Goal: Information Seeking & Learning: Compare options

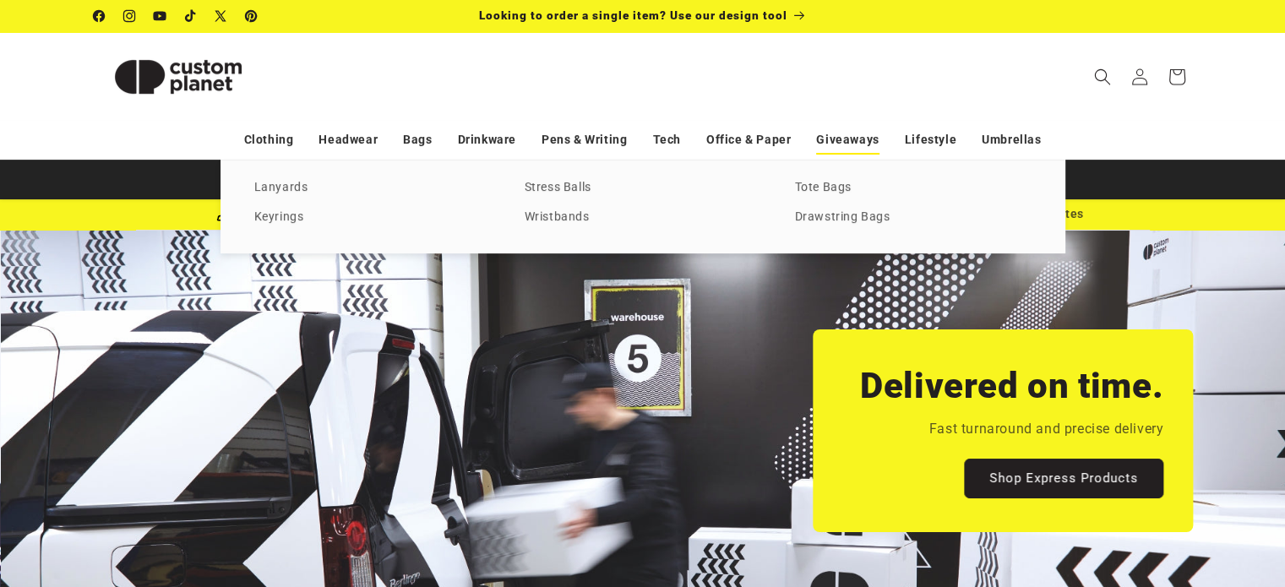
scroll to position [0, 1284]
click at [573, 192] on link "Stress Balls" at bounding box center [643, 188] width 237 height 23
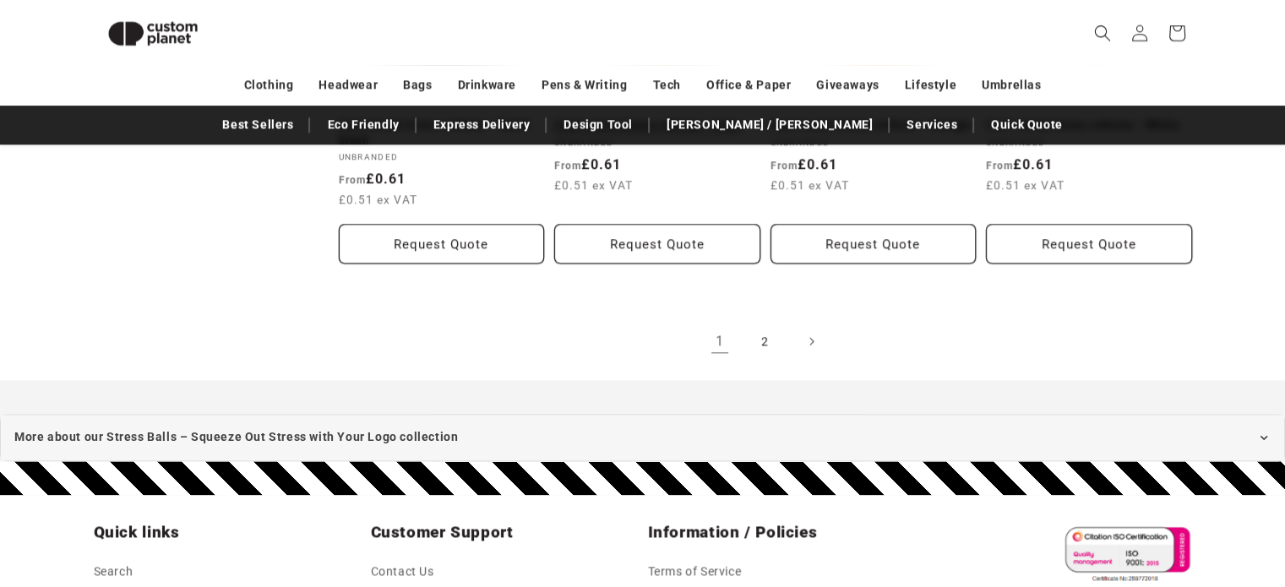
scroll to position [2004, 0]
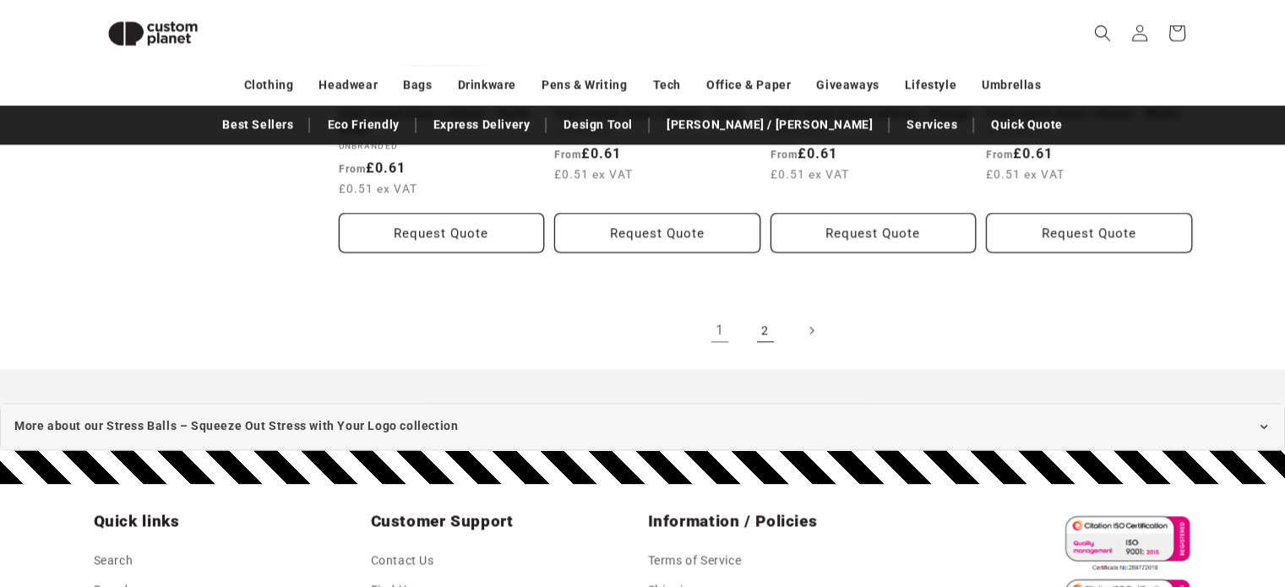
click at [747, 330] on link "2" at bounding box center [765, 330] width 37 height 37
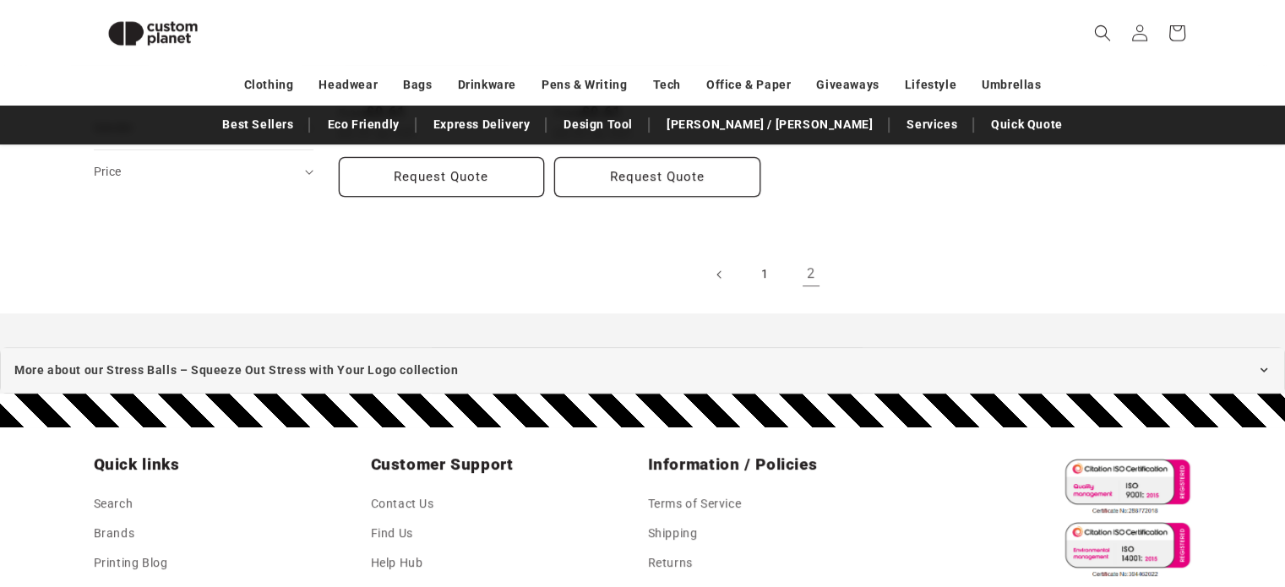
scroll to position [483, 0]
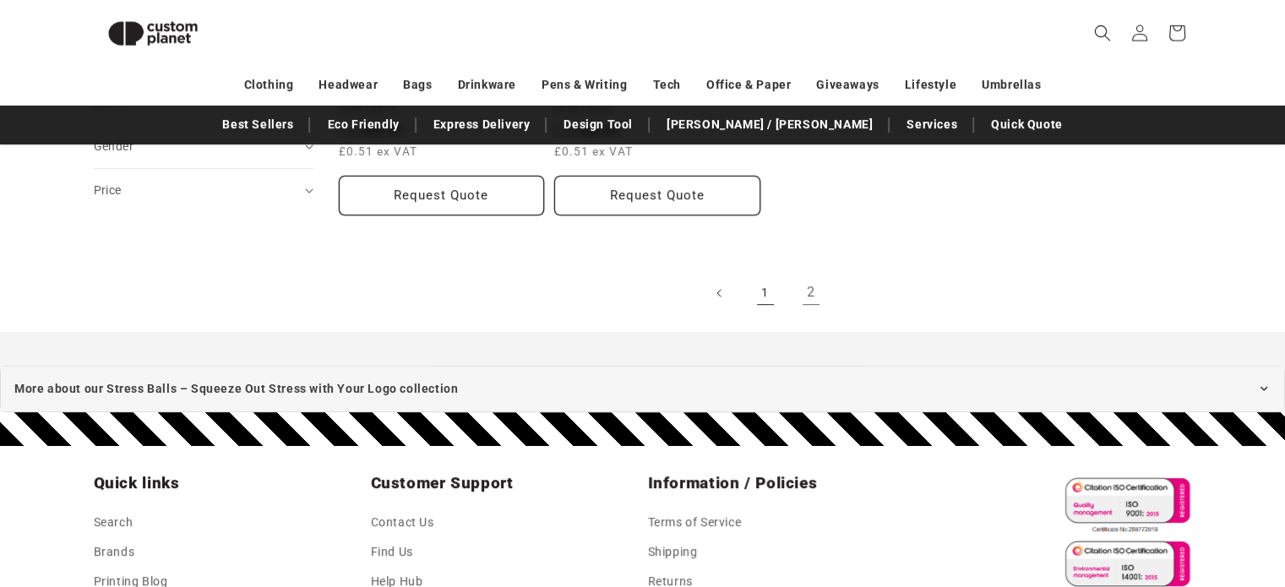
click at [769, 302] on link "1" at bounding box center [765, 293] width 37 height 37
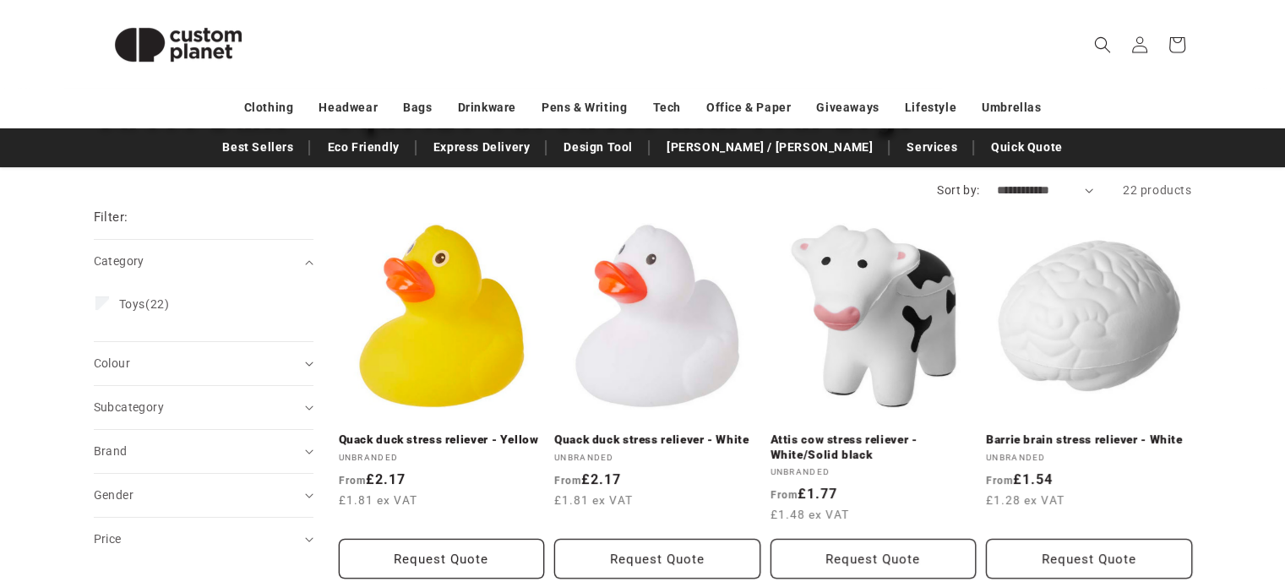
scroll to position [169, 0]
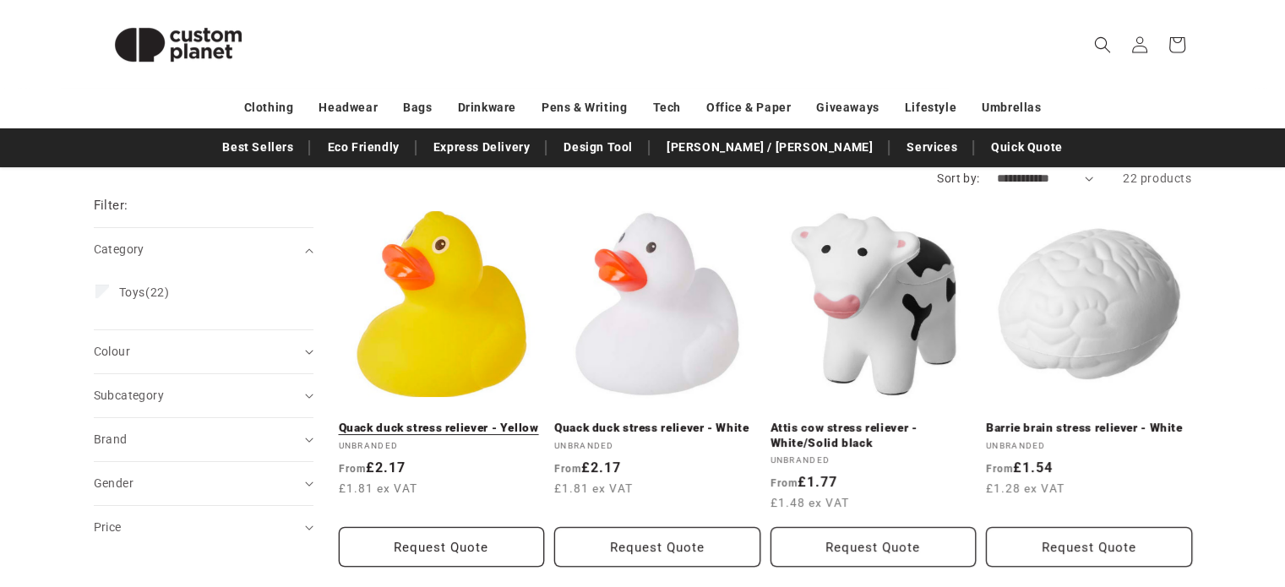
click at [460, 421] on link "Quack duck stress reliever - Yellow" at bounding box center [442, 428] width 206 height 15
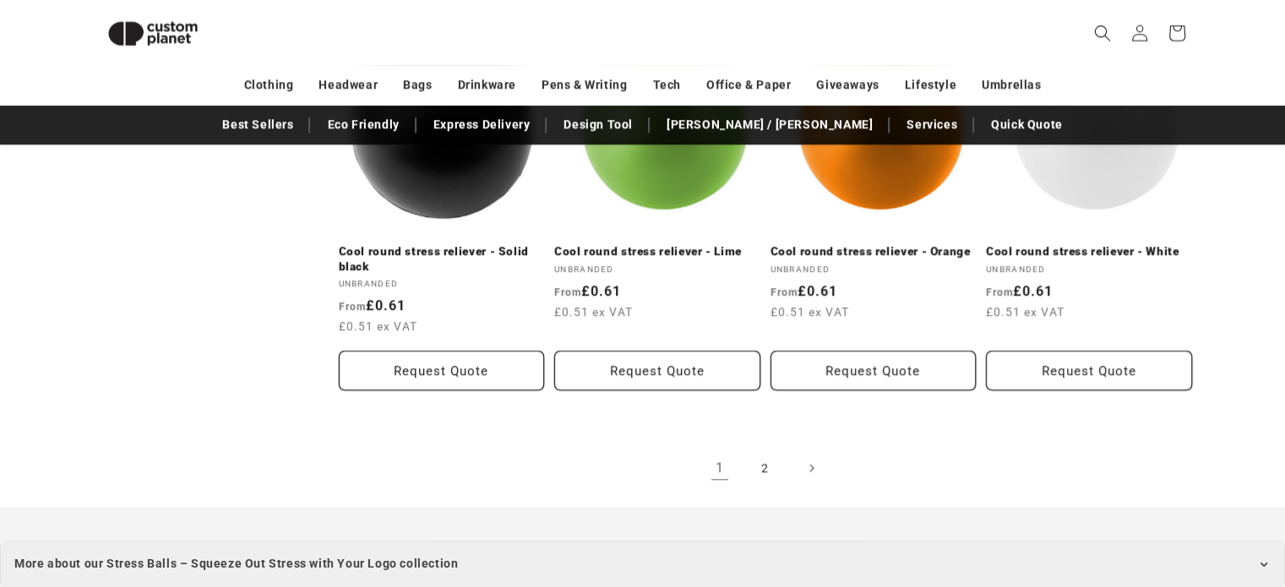
scroll to position [2004, 0]
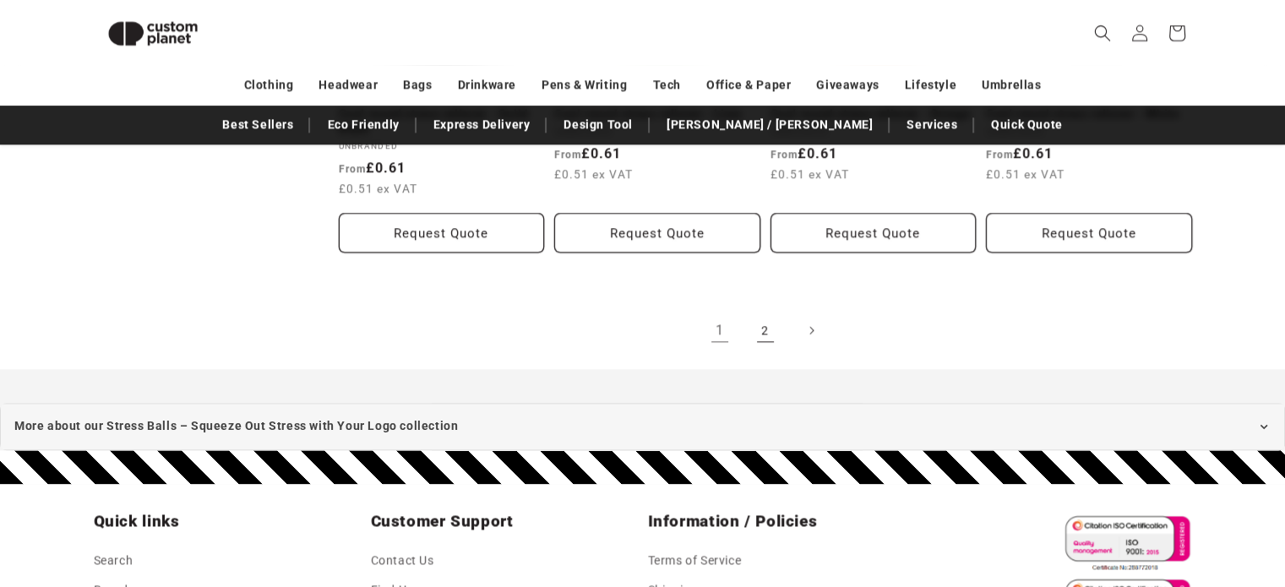
click at [772, 330] on link "2" at bounding box center [765, 330] width 37 height 37
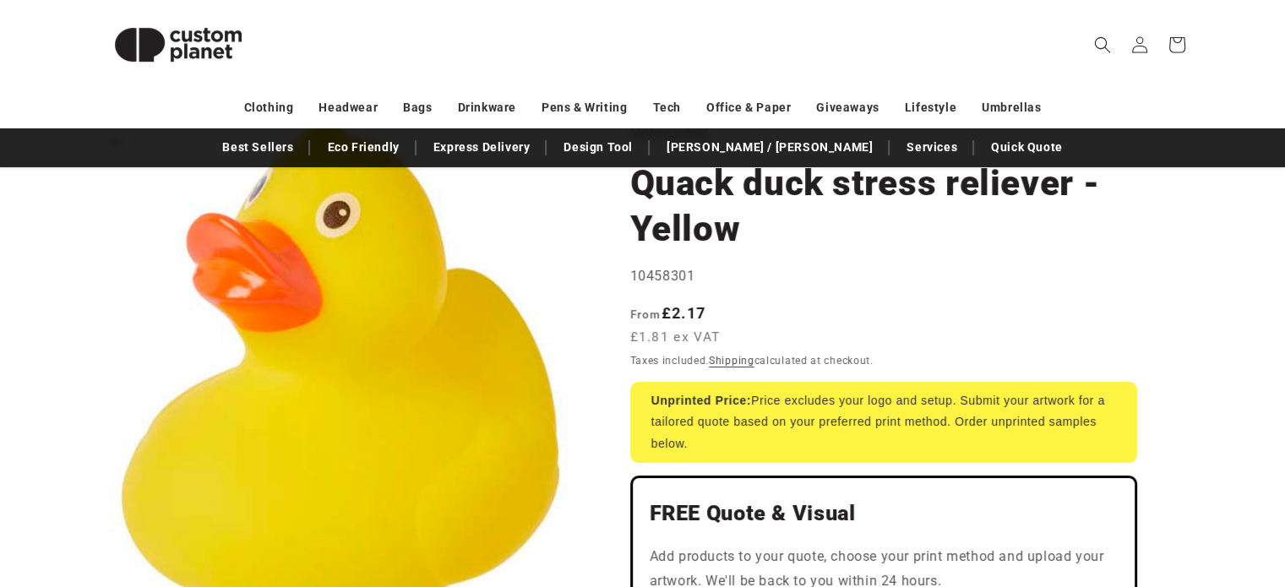
scroll to position [169, 0]
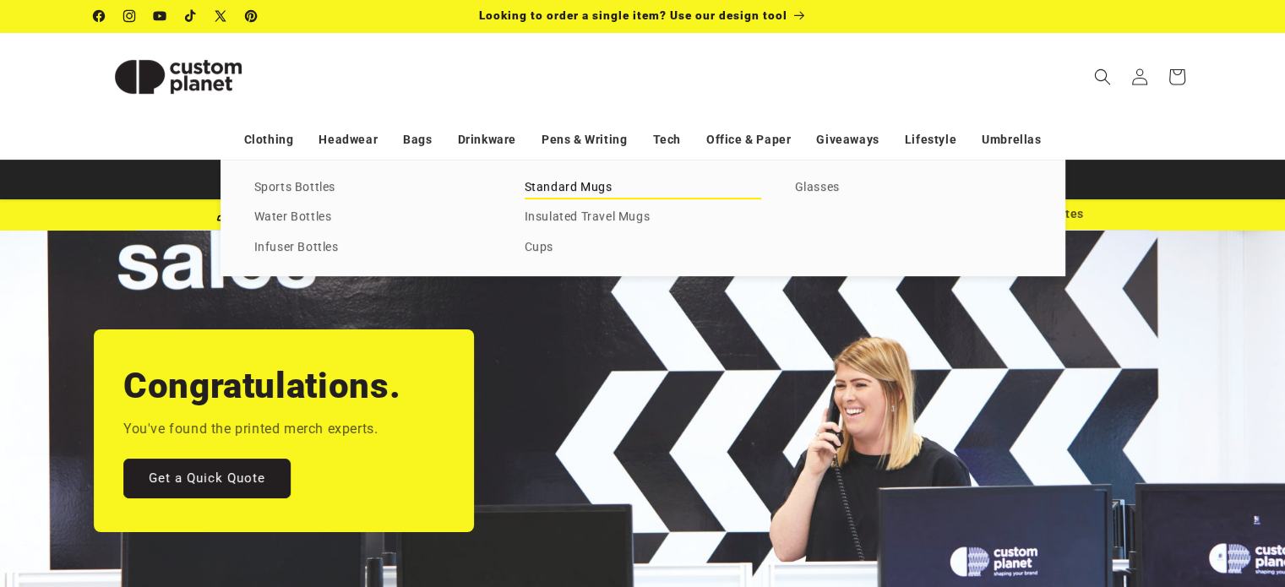
click at [553, 192] on link "Standard Mugs" at bounding box center [643, 188] width 237 height 23
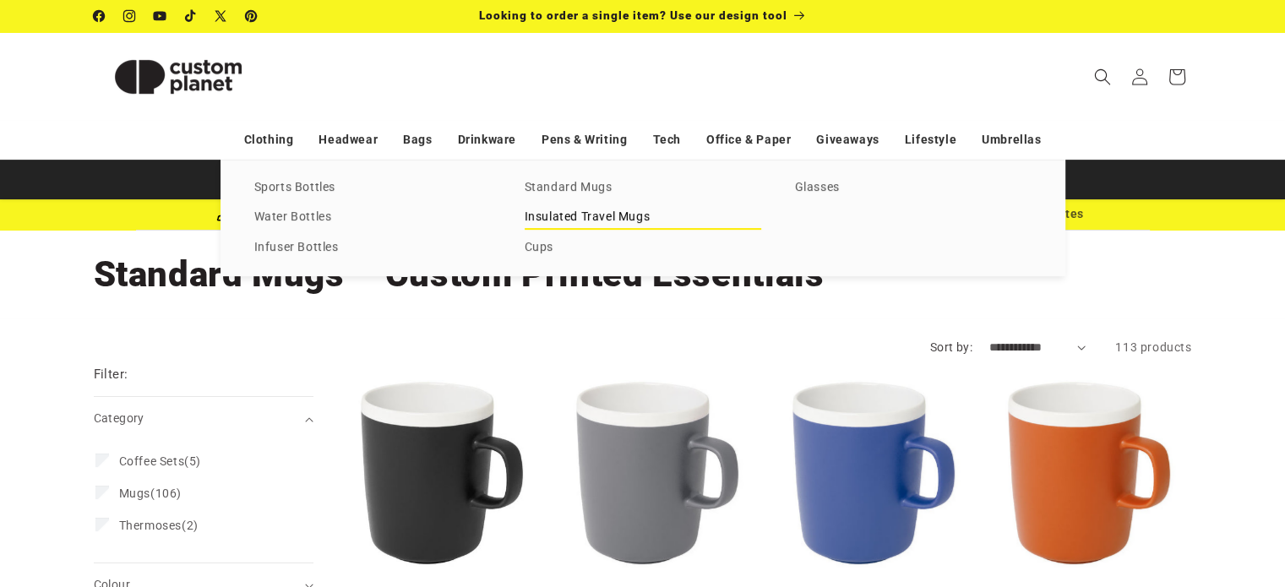
click at [544, 209] on link "Insulated Travel Mugs" at bounding box center [643, 217] width 237 height 23
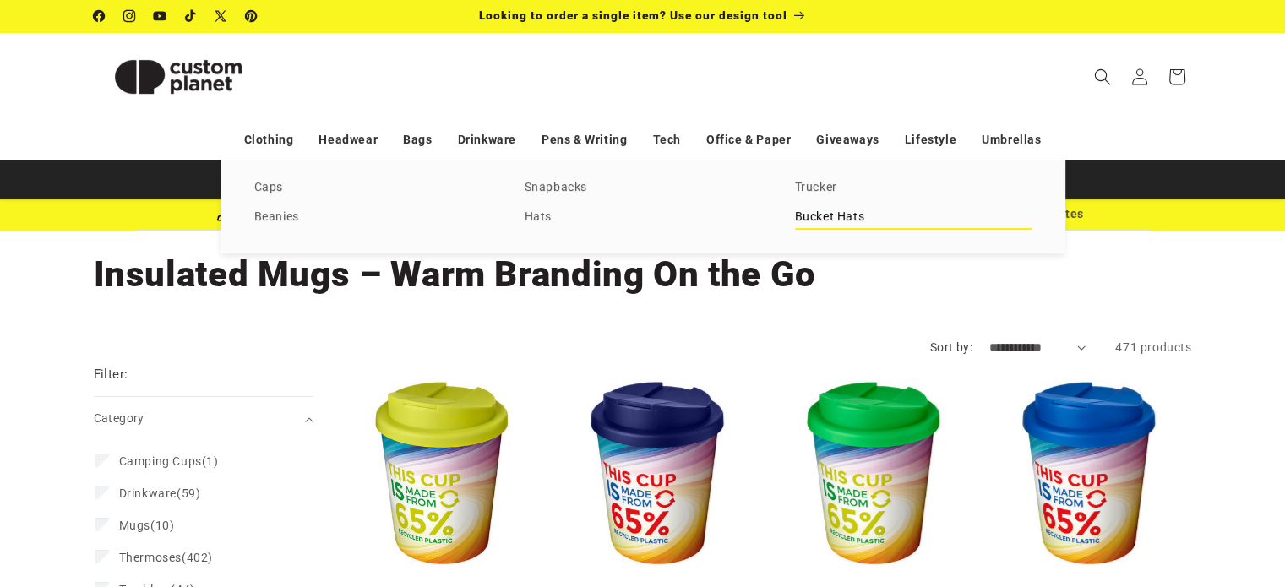
click at [820, 221] on link "Bucket Hats" at bounding box center [913, 217] width 237 height 23
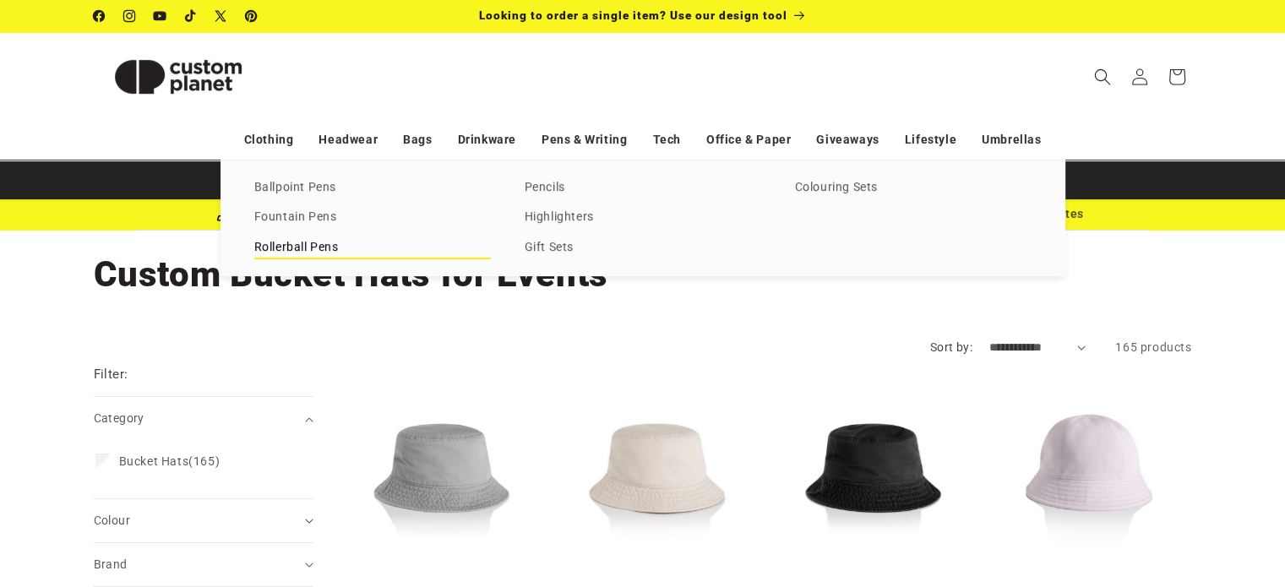
click at [314, 250] on link "Rollerball Pens" at bounding box center [372, 248] width 237 height 23
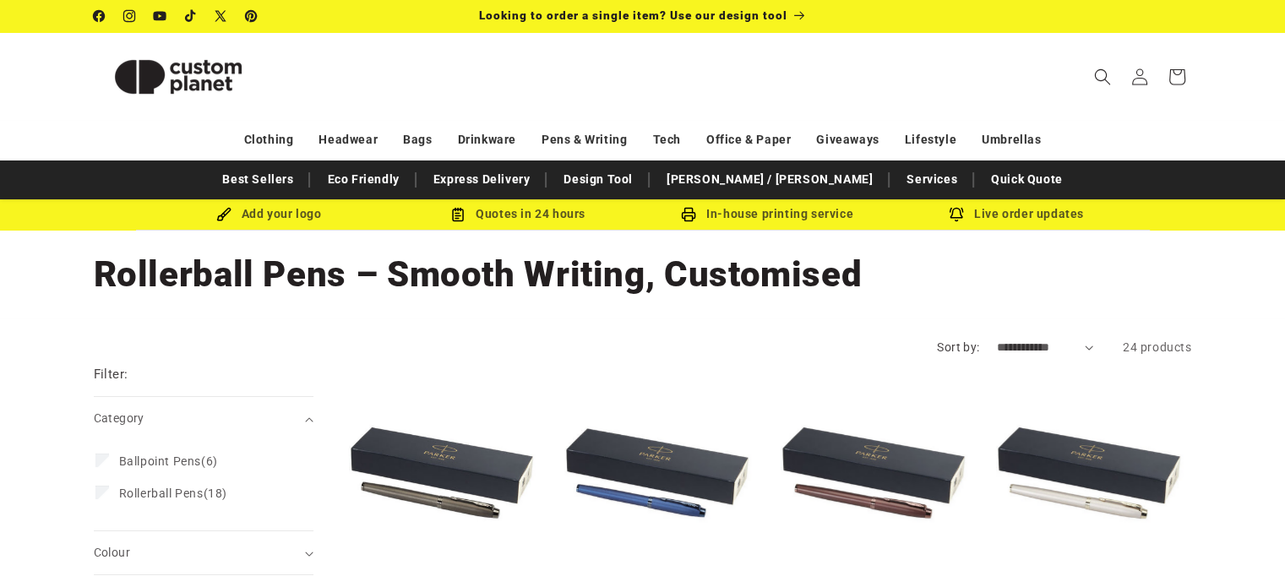
click at [1028, 346] on select "**********" at bounding box center [1044, 348] width 97 height 18
select select "**********"
click at [996, 339] on select "**********" at bounding box center [1044, 348] width 97 height 18
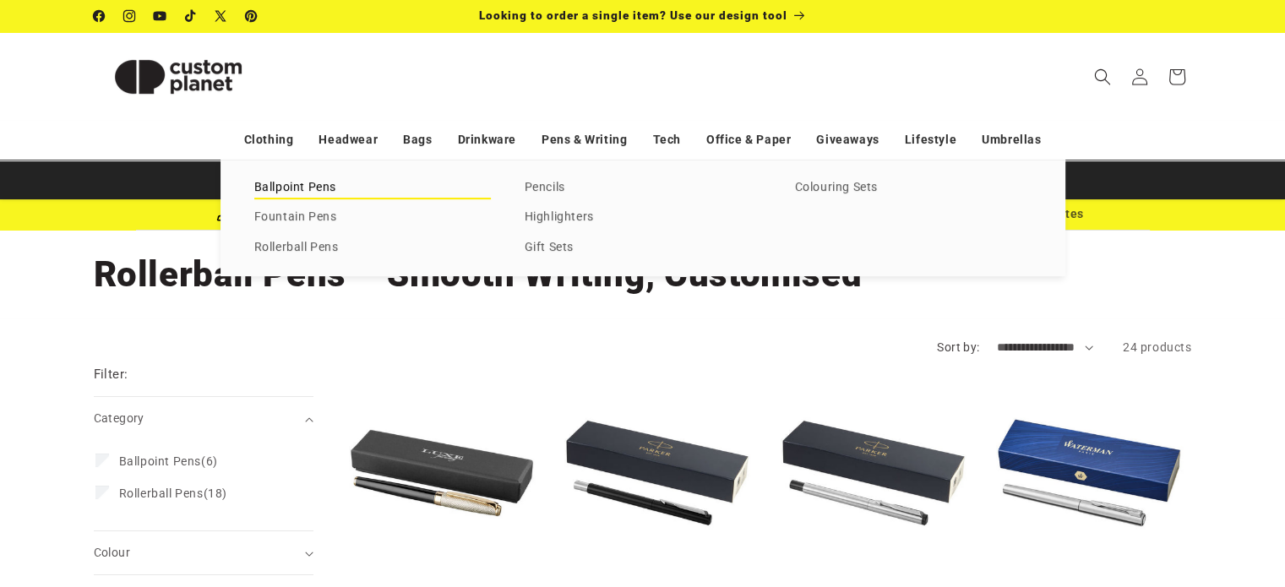
click at [327, 193] on link "Ballpoint Pens" at bounding box center [372, 188] width 237 height 23
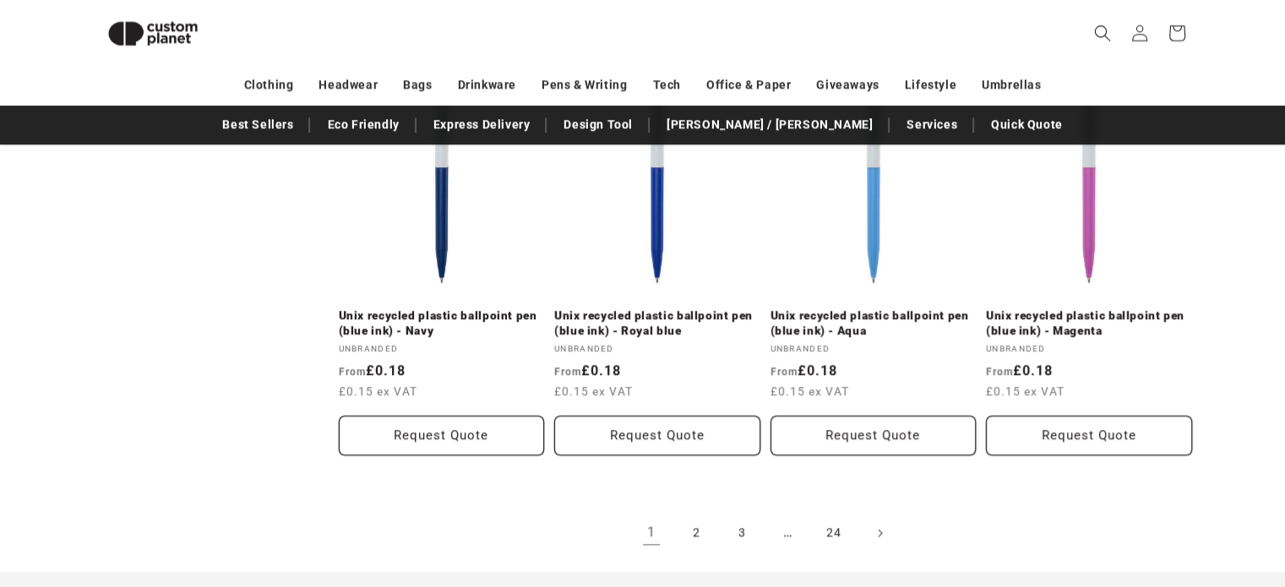
scroll to position [1835, 0]
click at [827, 530] on link "24" at bounding box center [833, 530] width 37 height 37
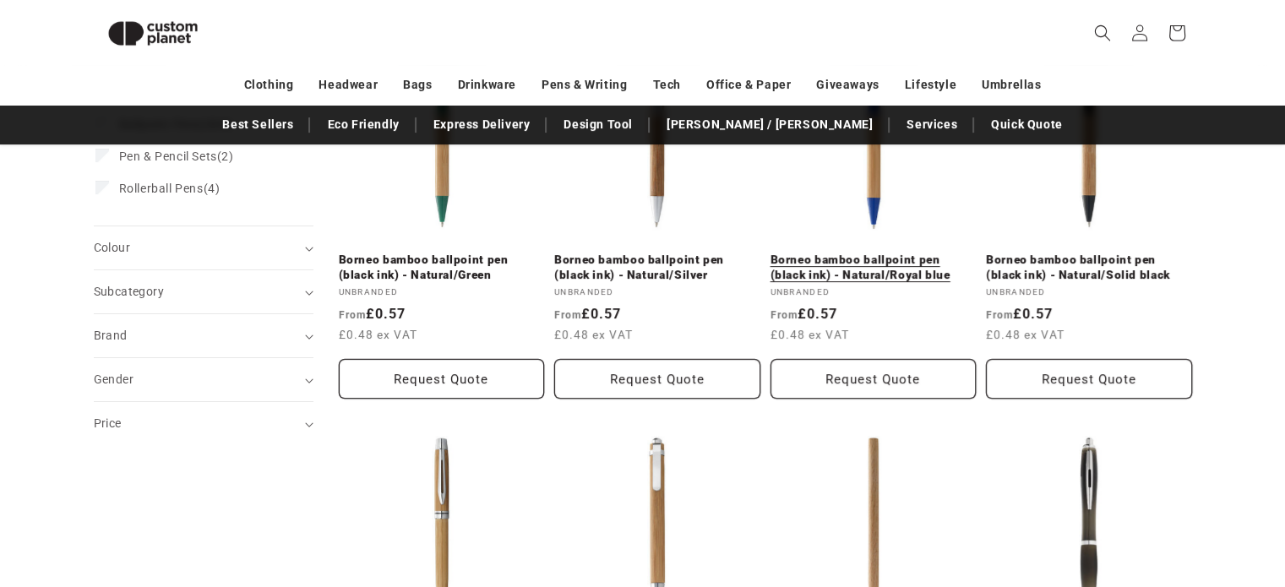
scroll to position [483, 0]
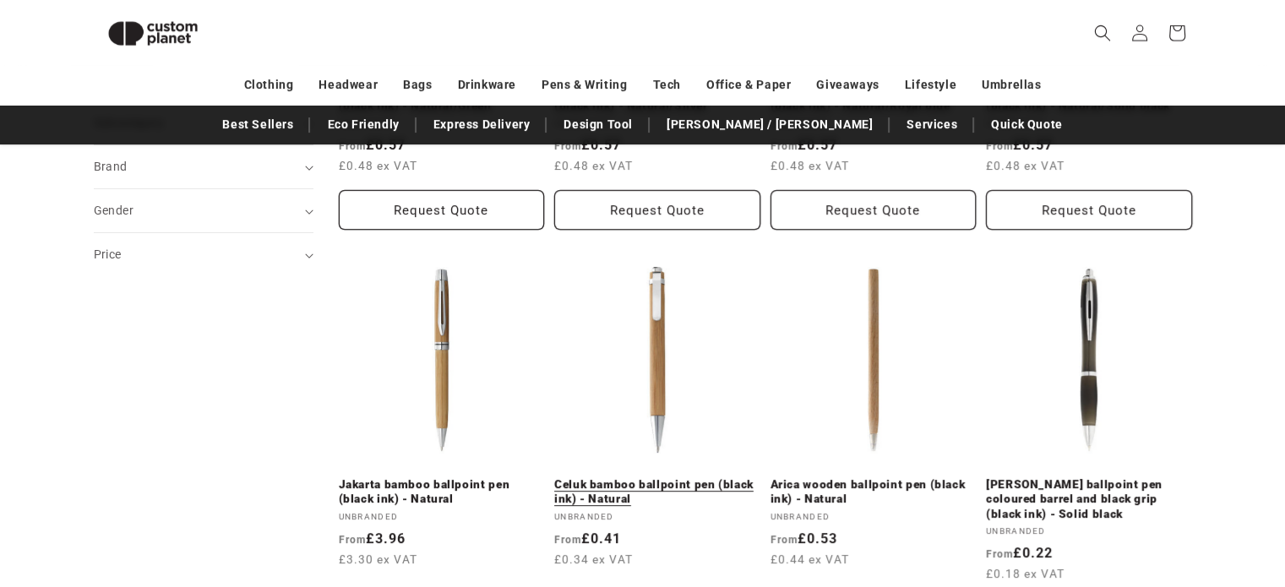
click at [659, 477] on link "Celuk bamboo ballpoint pen (black ink) - Natural" at bounding box center [657, 492] width 206 height 30
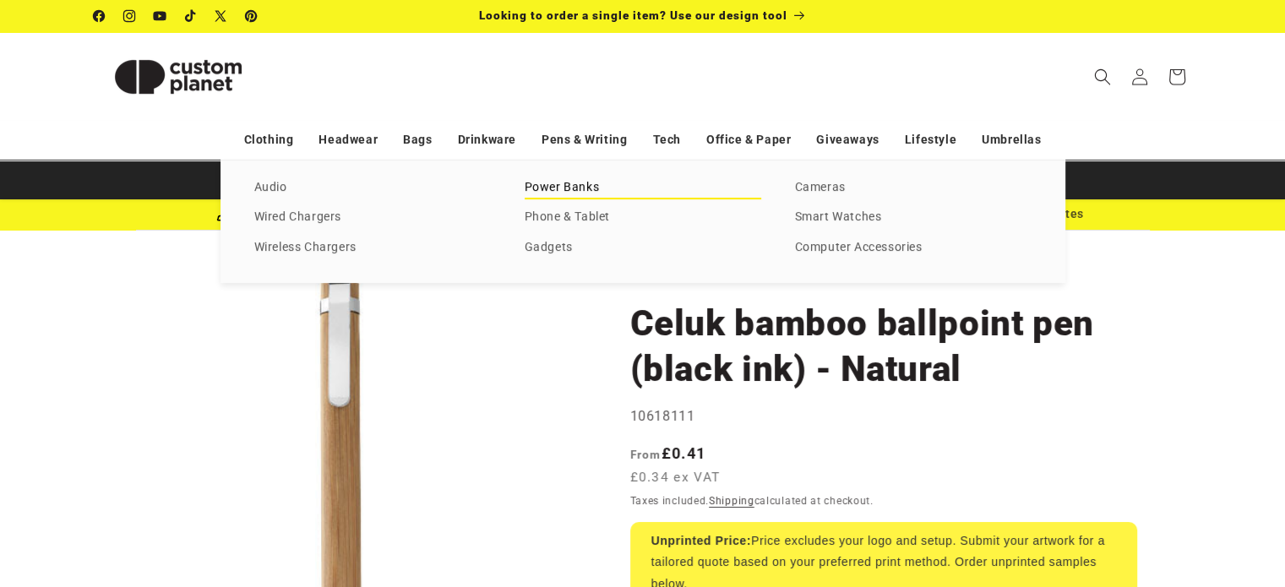
click at [586, 188] on link "Power Banks" at bounding box center [643, 188] width 237 height 23
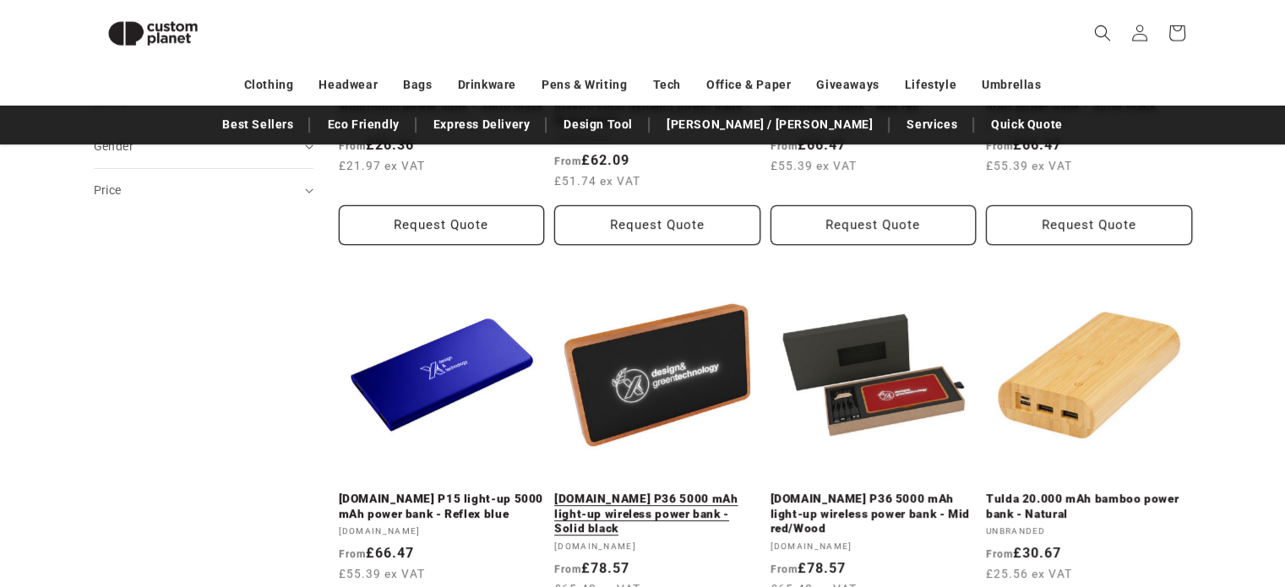
scroll to position [652, 0]
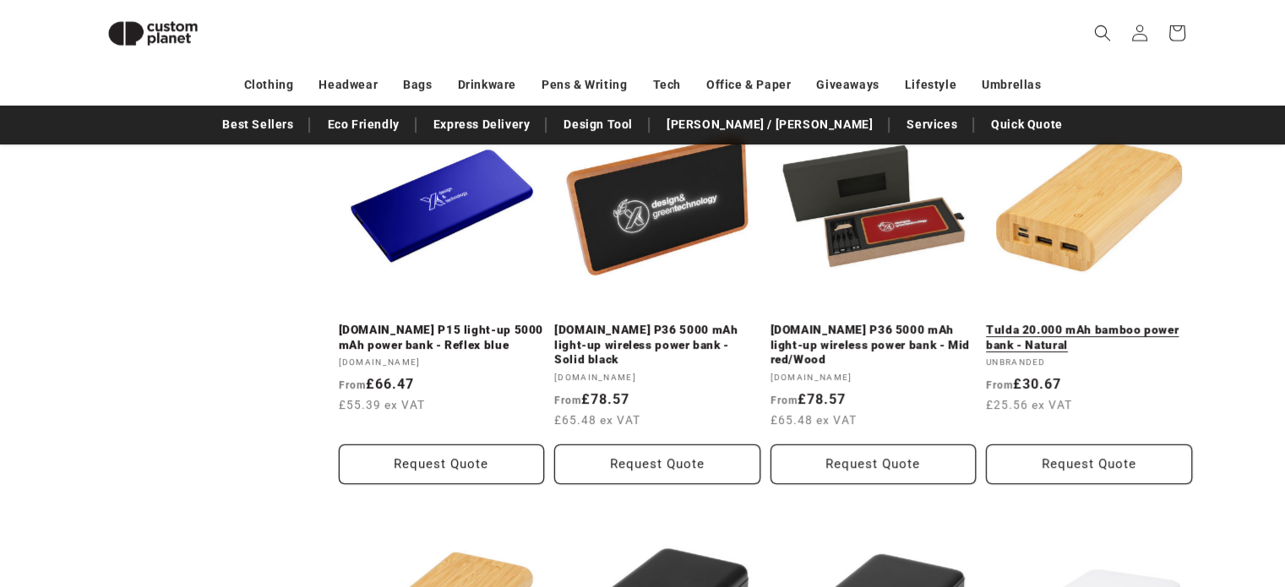
click at [1079, 323] on link "Tulda 20.000 mAh bamboo power bank - Natural" at bounding box center [1089, 338] width 206 height 30
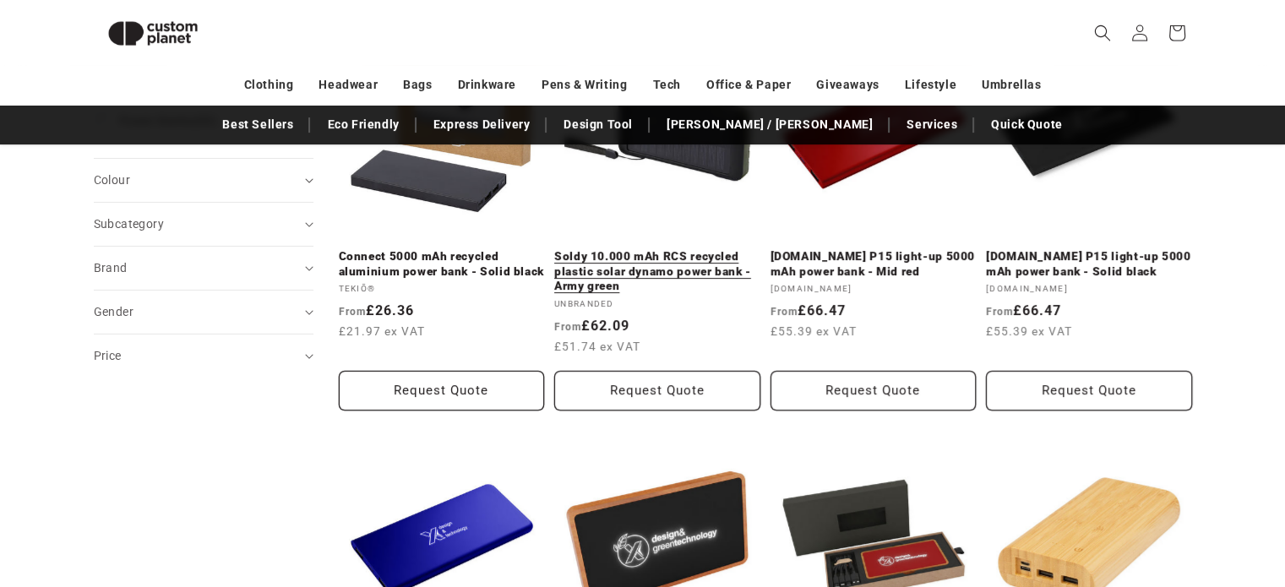
scroll to position [0, 0]
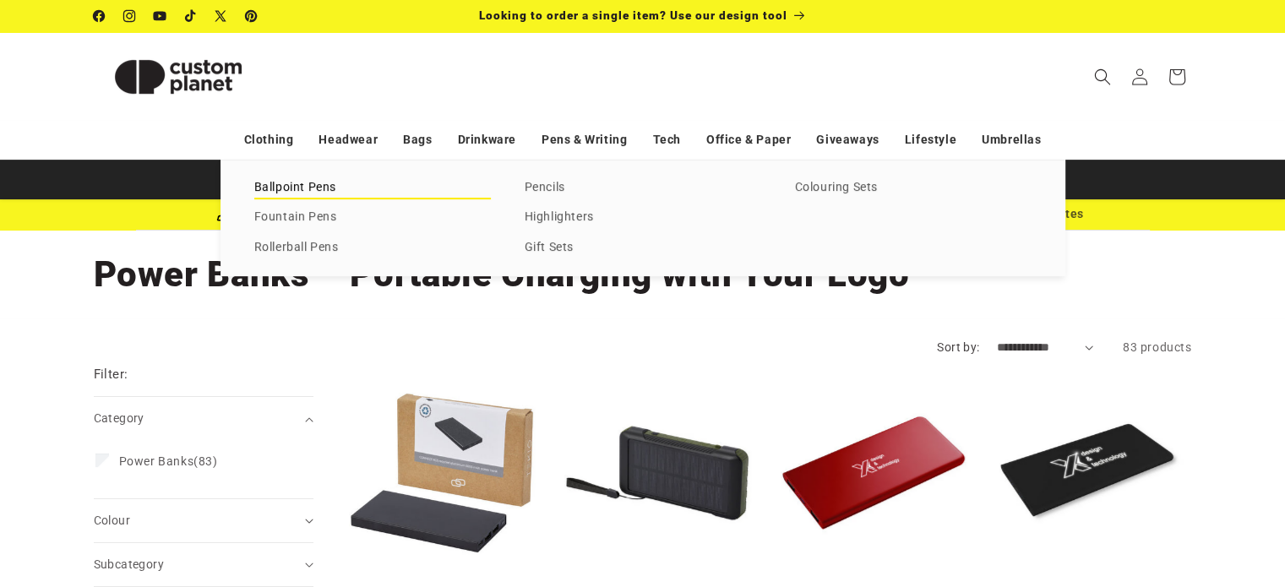
click at [327, 189] on link "Ballpoint Pens" at bounding box center [372, 188] width 237 height 23
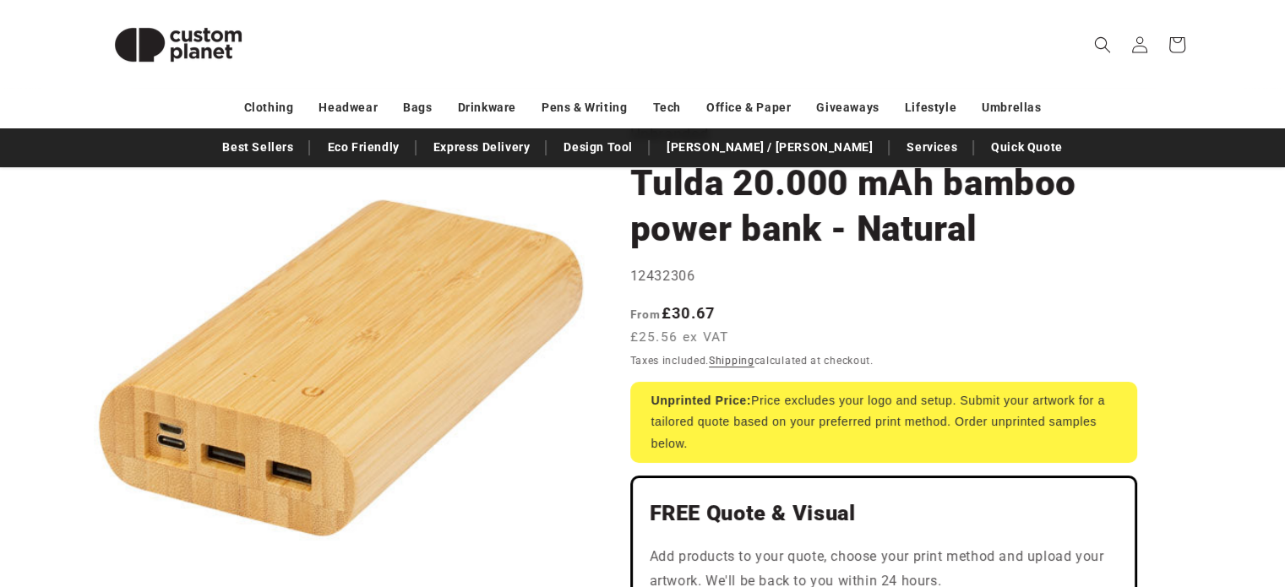
scroll to position [169, 0]
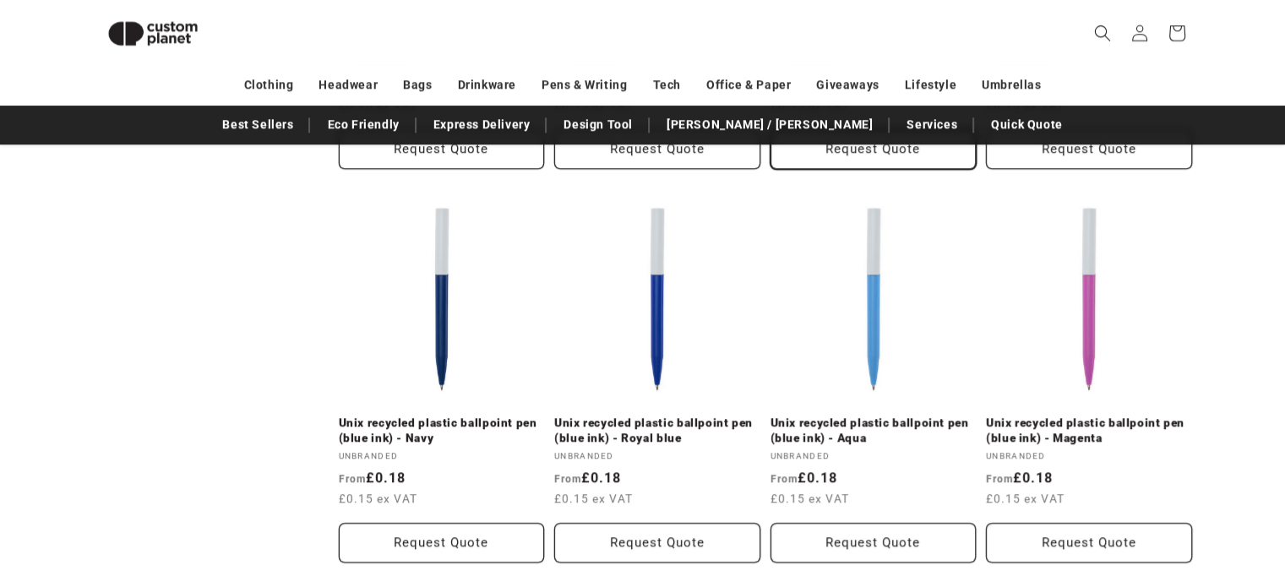
scroll to position [1839, 0]
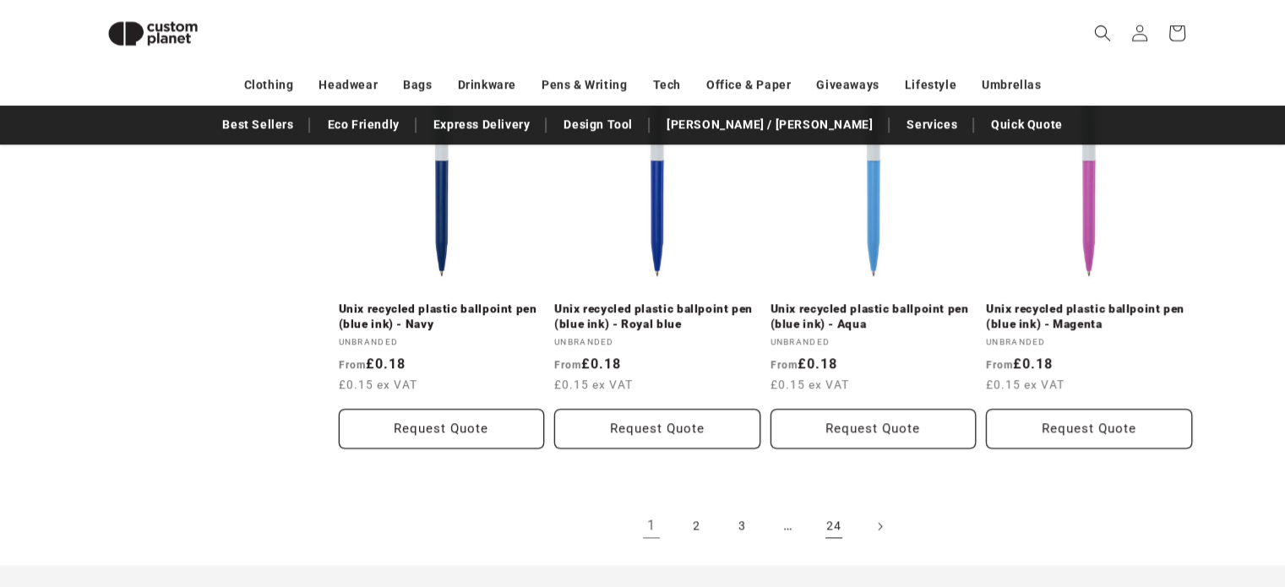
click at [831, 521] on link "24" at bounding box center [833, 526] width 37 height 37
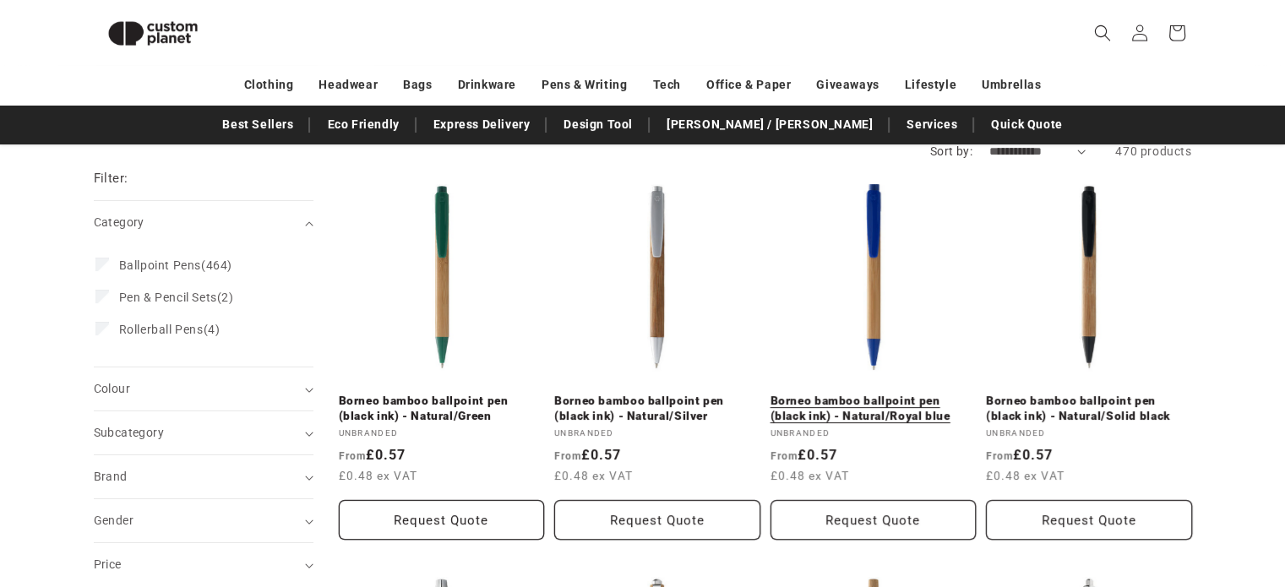
scroll to position [145, 0]
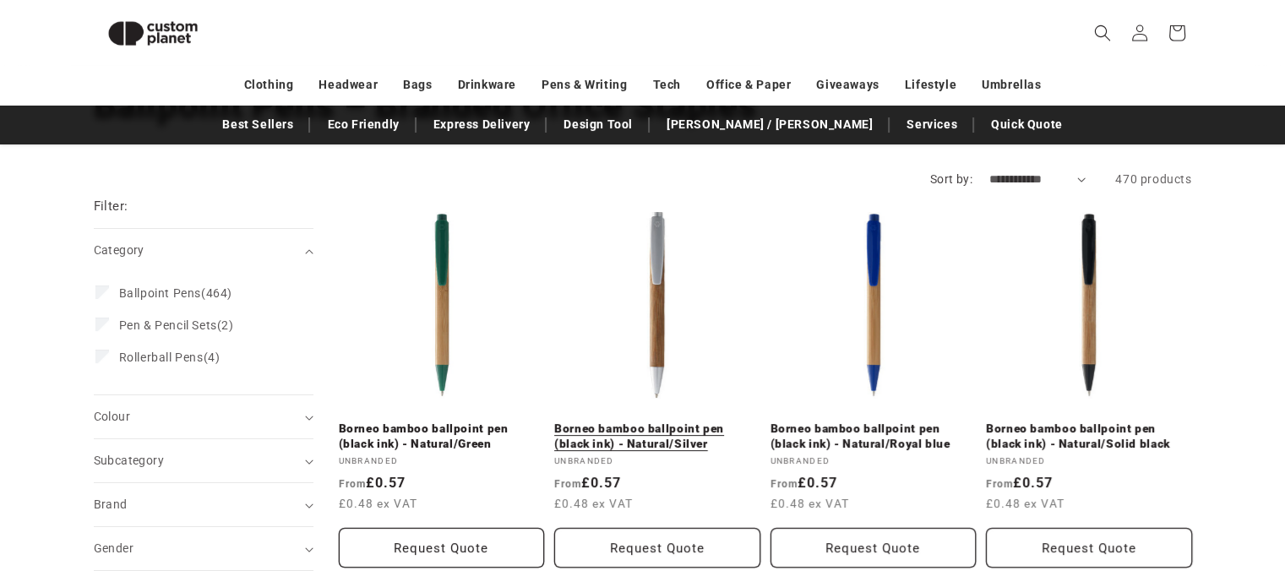
click at [668, 422] on link "Borneo bamboo ballpoint pen (black ink) - Natural/Silver" at bounding box center [657, 437] width 206 height 30
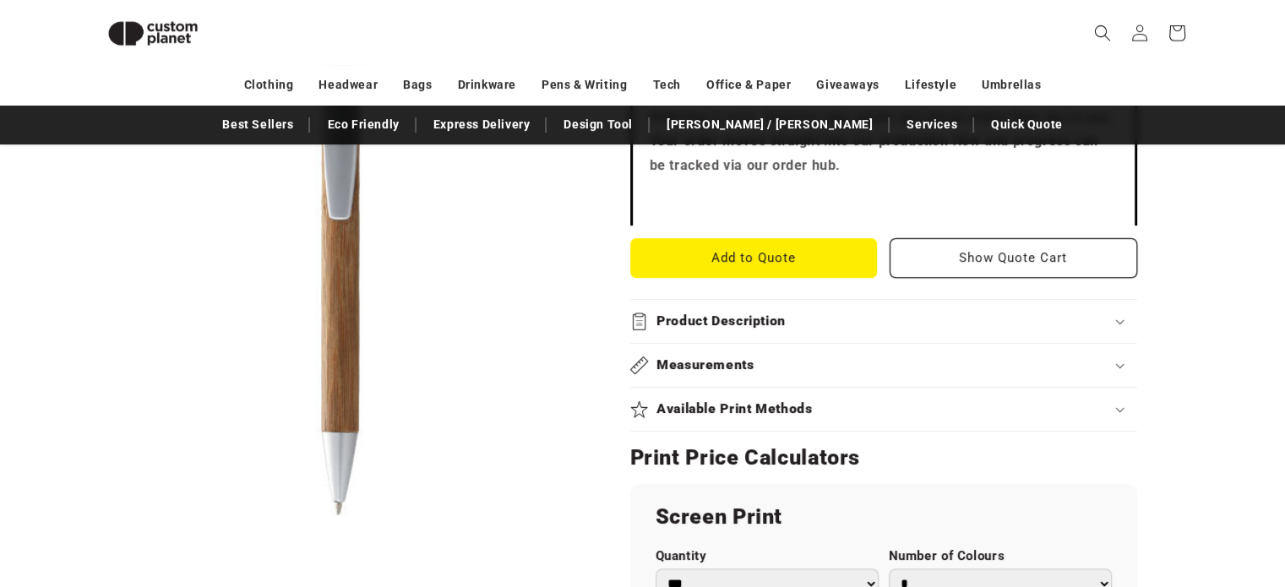
scroll to position [652, 0]
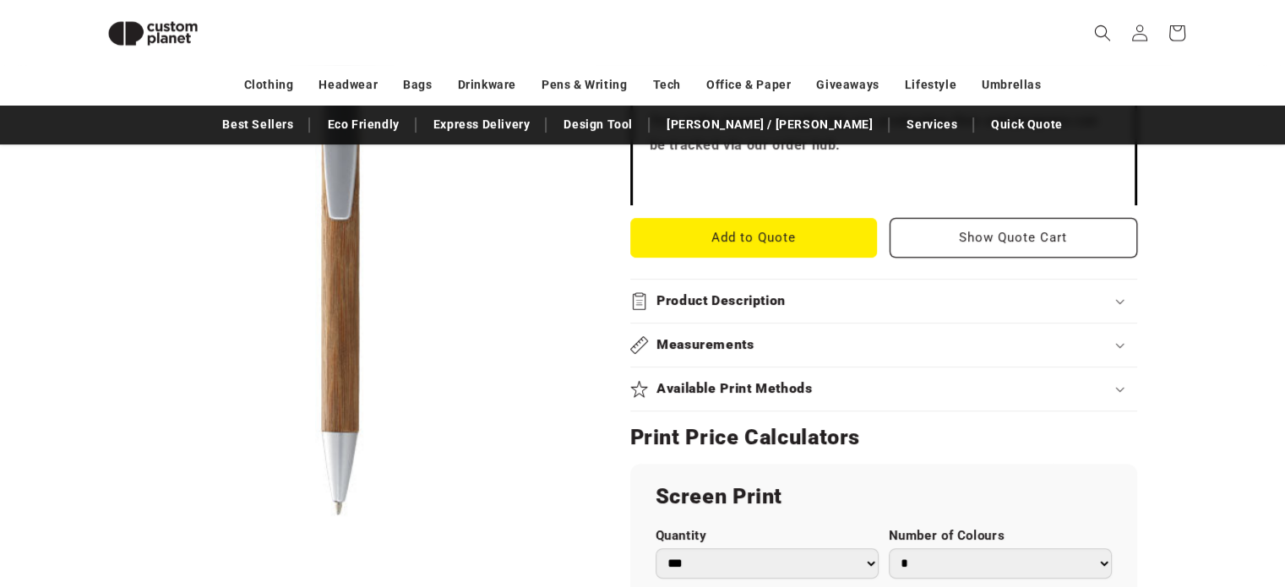
click at [809, 364] on summary "Measurements" at bounding box center [883, 345] width 507 height 43
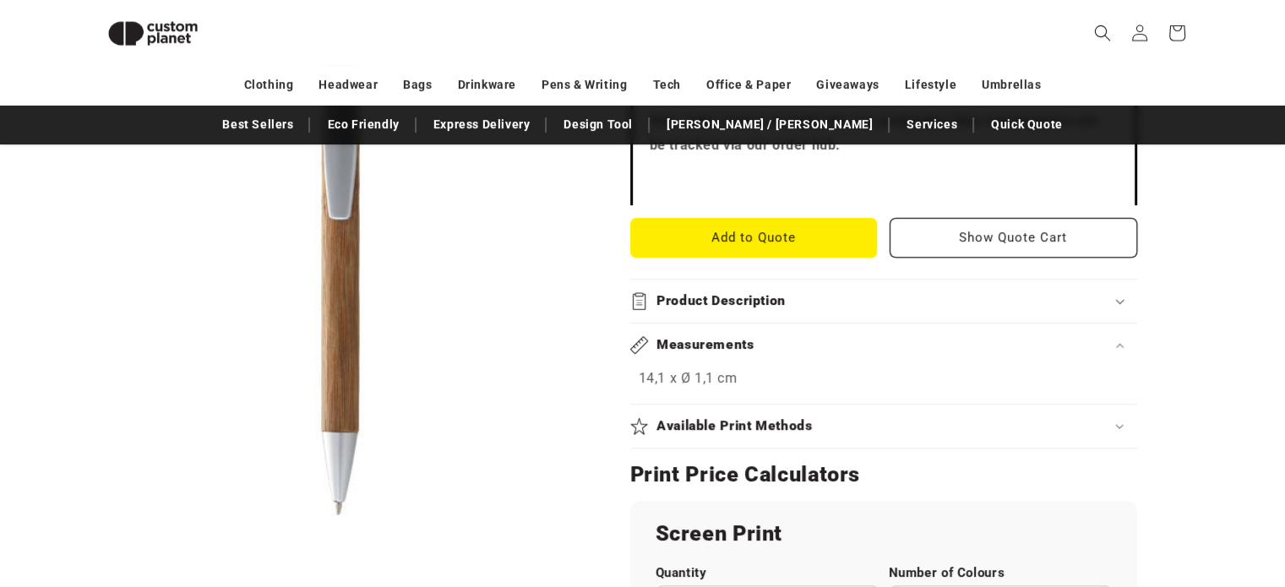
click at [810, 417] on h2 "Available Print Methods" at bounding box center [735, 426] width 156 height 18
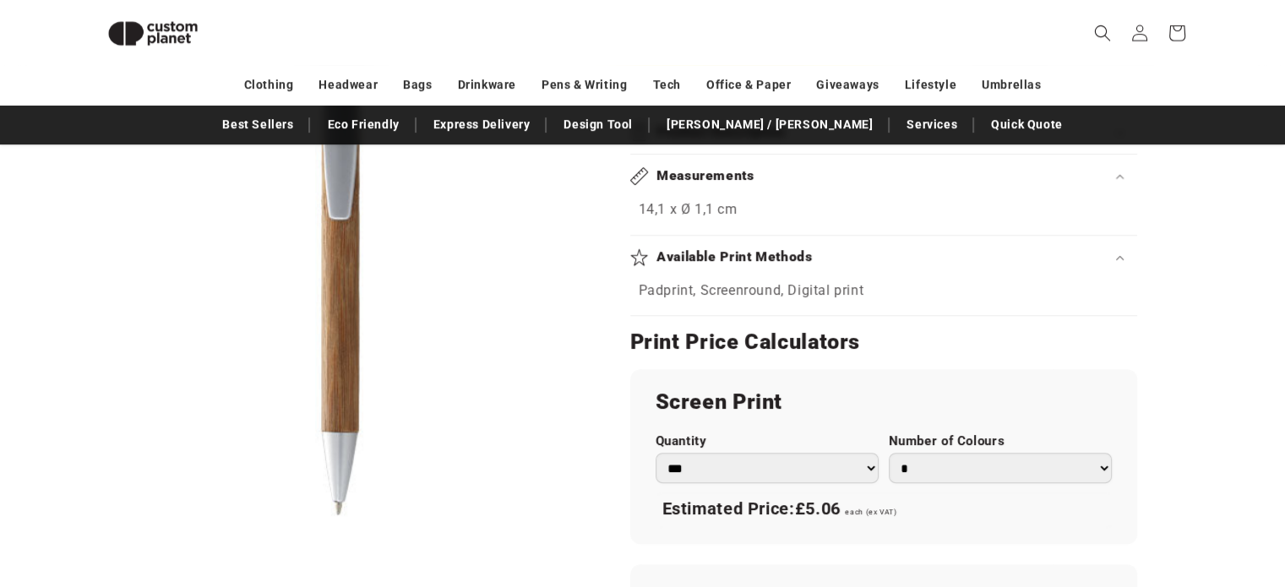
scroll to position [990, 0]
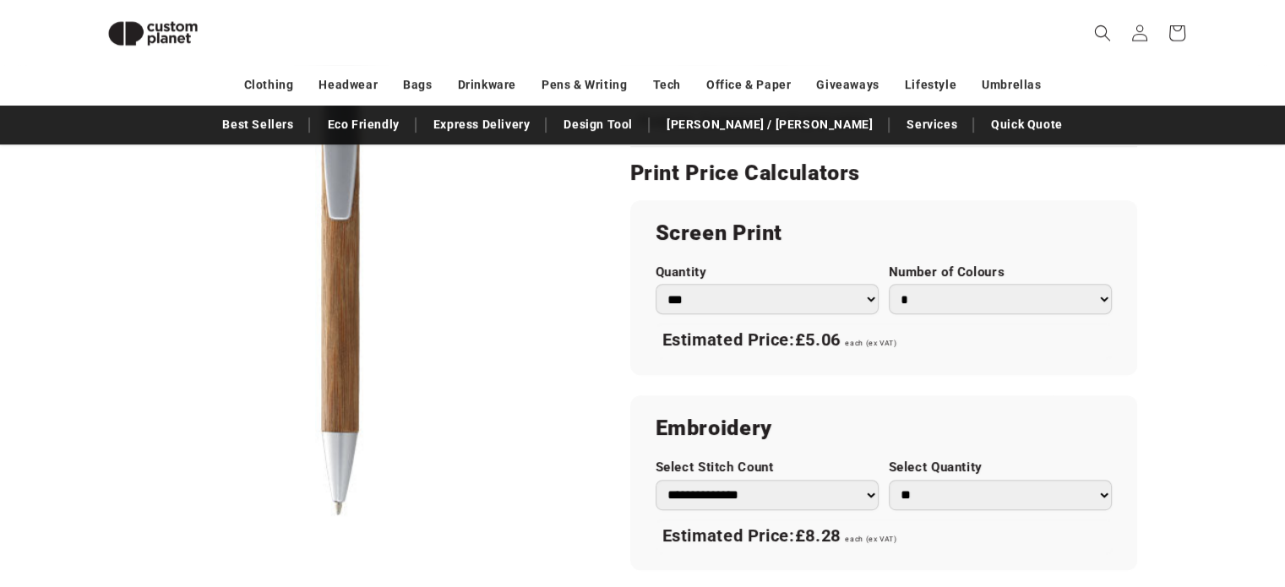
click at [815, 303] on select "*** *** *** **** **** **** ***** *****" at bounding box center [767, 299] width 223 height 30
select select "***"
click at [656, 284] on select "*** *** *** **** **** **** ***** *****" at bounding box center [767, 299] width 223 height 30
click at [1027, 294] on select "* * * * * * *" at bounding box center [1000, 299] width 223 height 30
click at [889, 284] on select "* * * * * * *" at bounding box center [1000, 299] width 223 height 30
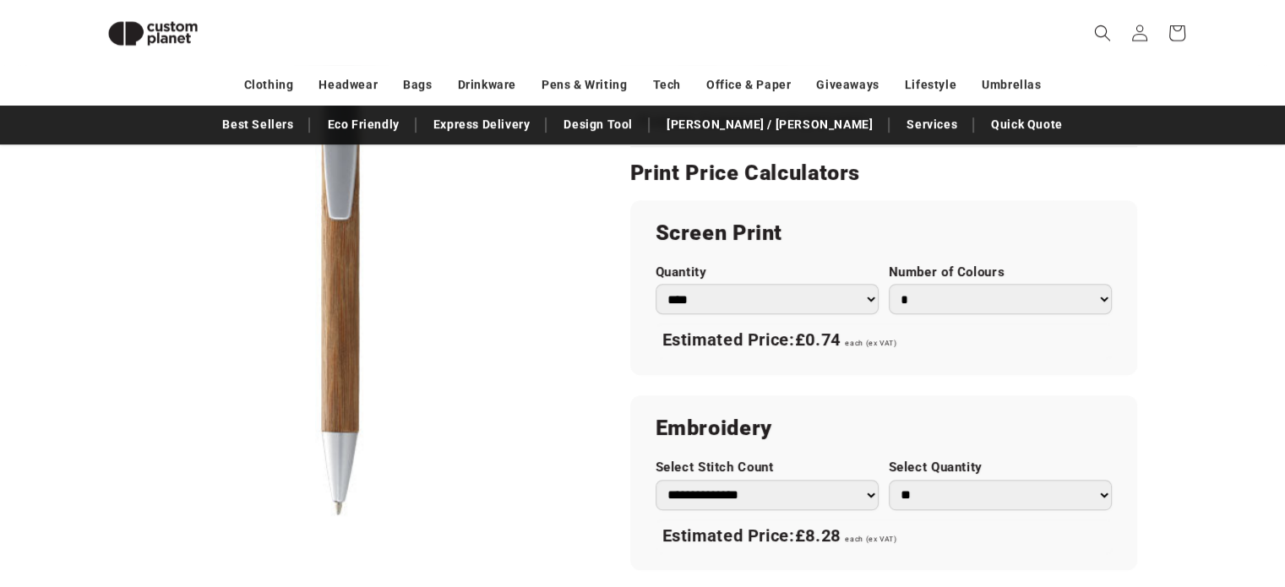
click at [1176, 317] on div "Unbranded Borneo bamboo ballpoint pen (black ink) - Natural/Silver Borneo bambo…" at bounding box center [890, 114] width 604 height 1732
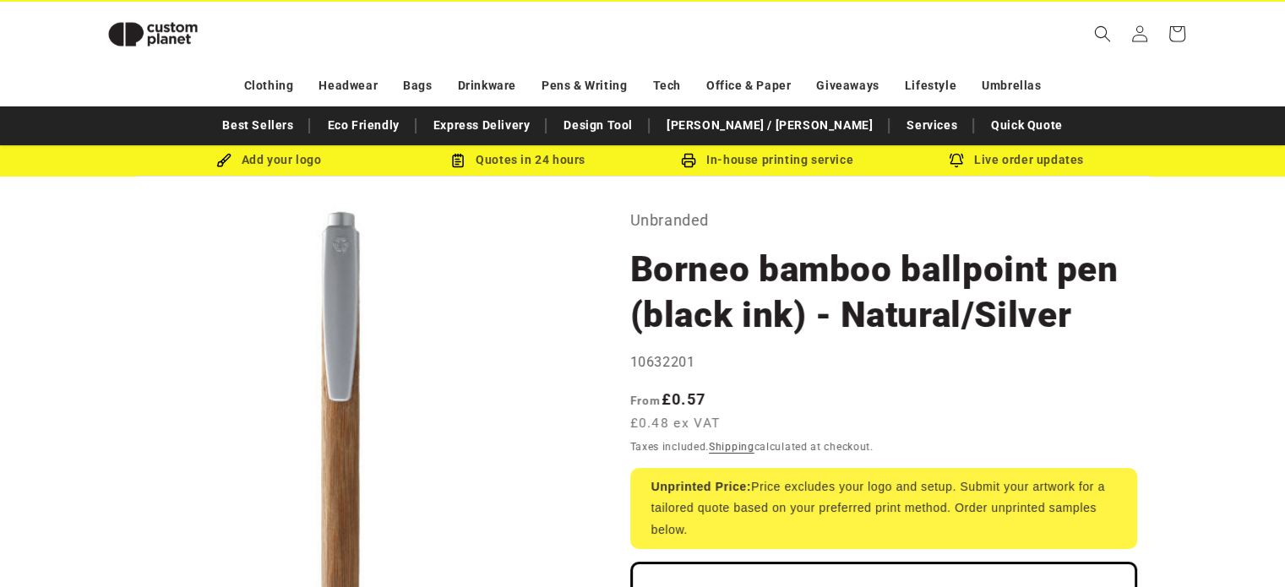
scroll to position [0, 0]
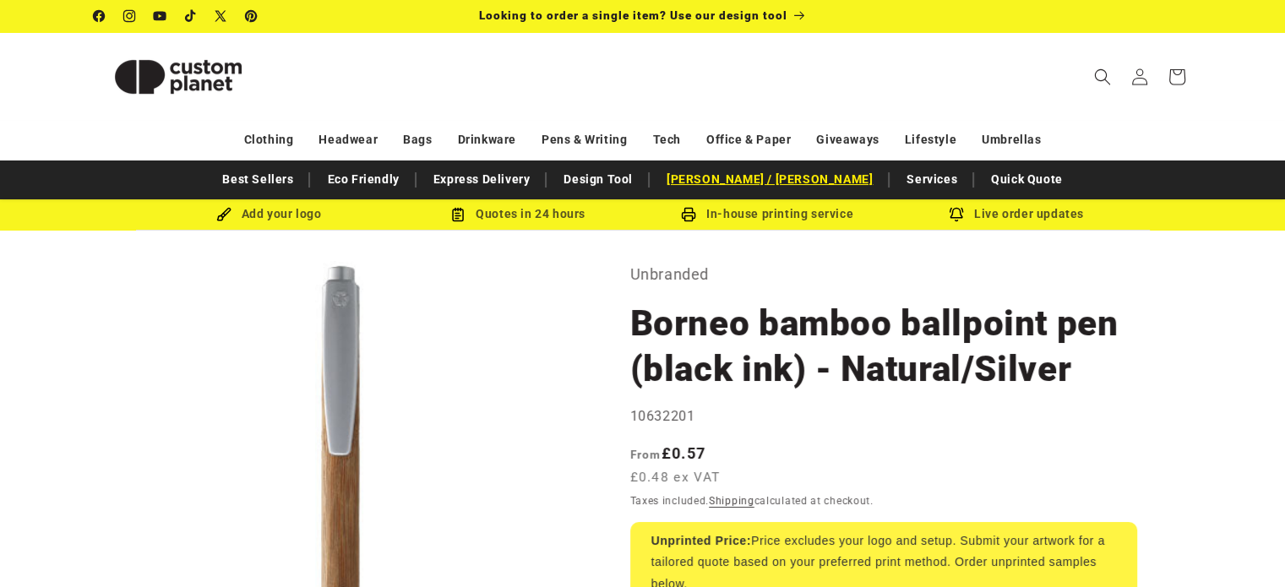
click at [777, 175] on link "[PERSON_NAME] / [PERSON_NAME]" at bounding box center [769, 180] width 223 height 30
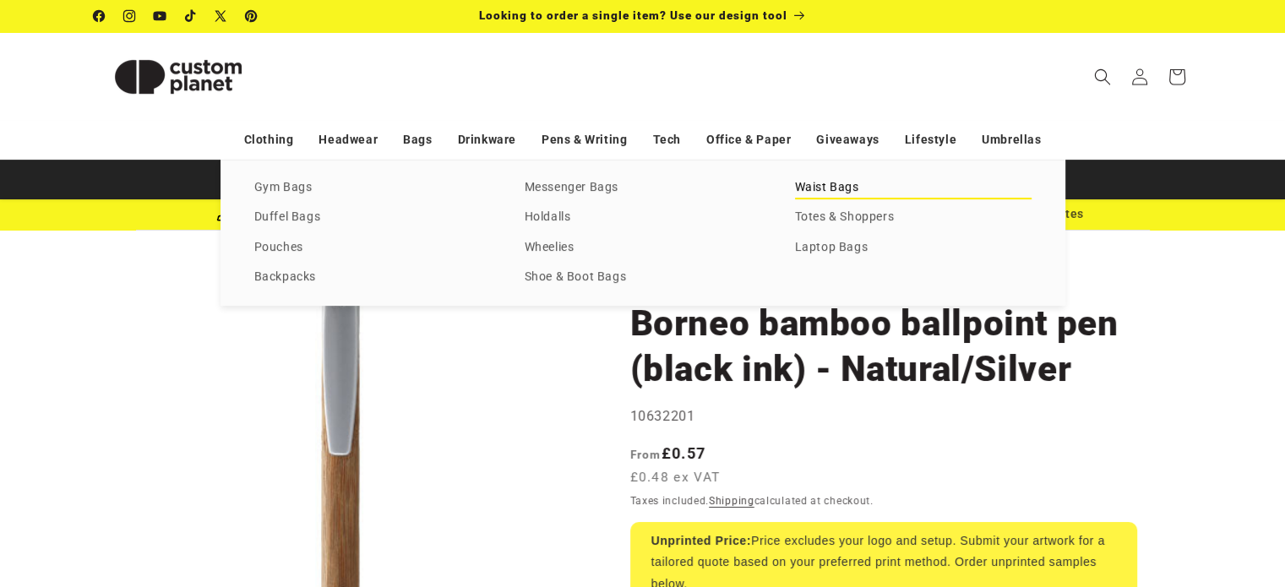
click at [824, 194] on link "Waist Bags" at bounding box center [913, 188] width 237 height 23
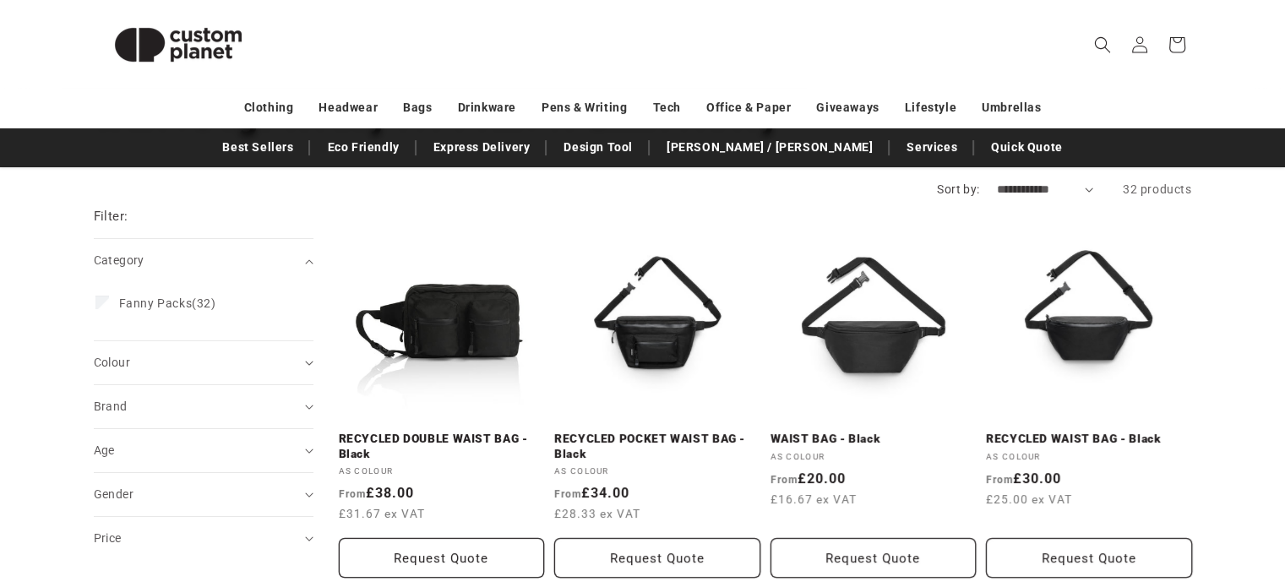
scroll to position [169, 0]
